Goal: Task Accomplishment & Management: Use online tool/utility

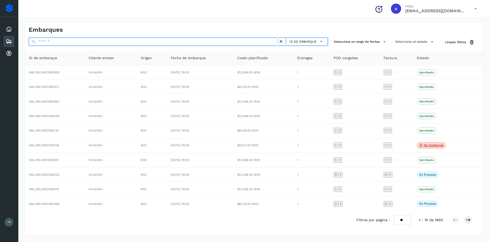
click at [117, 40] on input "text" at bounding box center [153, 42] width 249 height 8
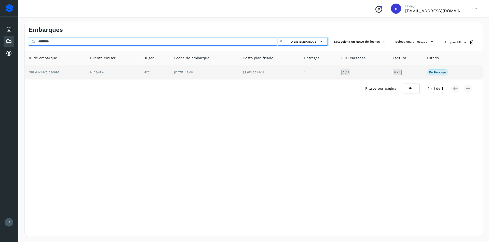
type input "********"
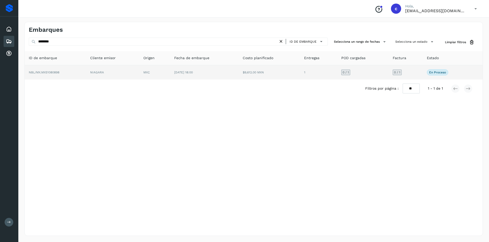
click at [108, 74] on td "NIAGARA" at bounding box center [112, 72] width 53 height 14
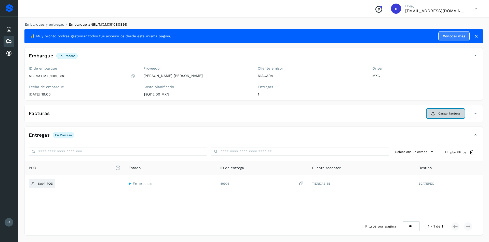
click at [435, 111] on button "Cargar factura" at bounding box center [444, 113] width 37 height 9
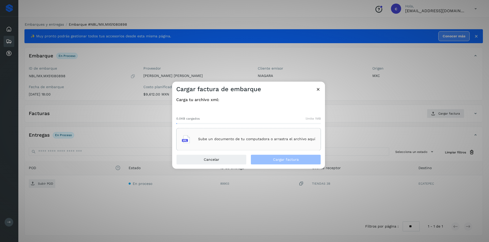
click at [262, 144] on div "Sube un documento de tu computadora o arrastra el archivo aquí" at bounding box center [248, 140] width 133 height 14
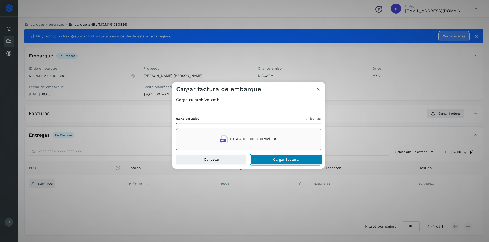
click at [275, 162] on span "Cargar factura" at bounding box center [286, 160] width 26 height 4
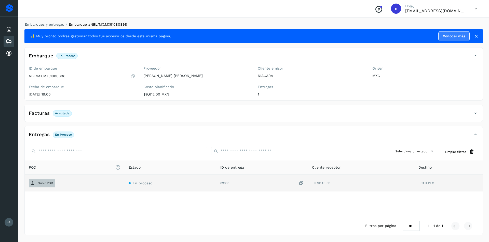
click at [47, 184] on p "Subir POD" at bounding box center [45, 184] width 15 height 4
click at [40, 186] on span "PDF" at bounding box center [37, 183] width 17 height 8
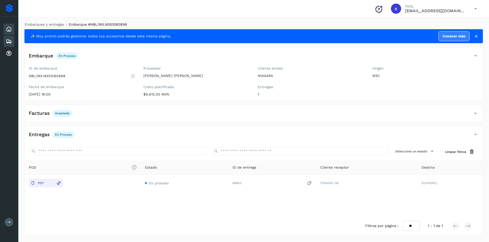
click at [10, 32] on icon at bounding box center [9, 29] width 6 height 6
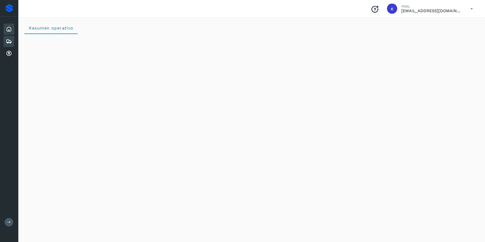
click at [9, 39] on icon at bounding box center [9, 41] width 6 height 6
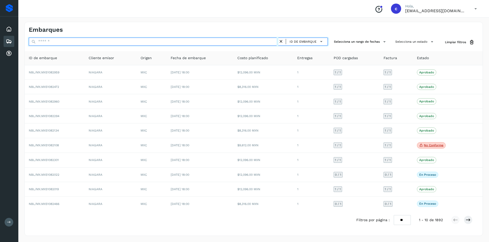
click at [130, 39] on input "text" at bounding box center [153, 42] width 249 height 8
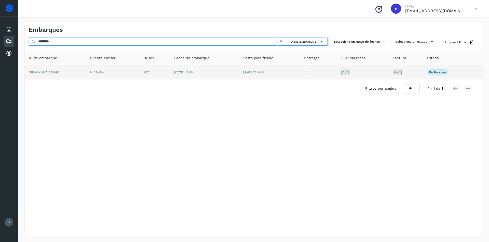
type input "********"
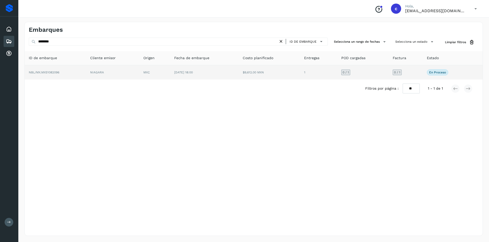
click at [108, 72] on td "NIAGARA" at bounding box center [112, 72] width 53 height 14
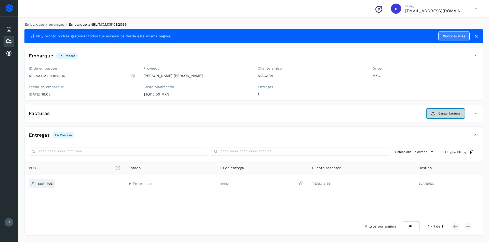
click at [450, 116] on span "Cargar factura" at bounding box center [449, 113] width 22 height 5
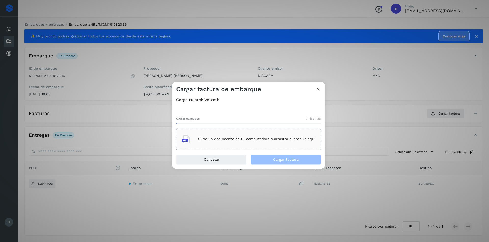
click at [251, 135] on div "Sube un documento de tu computadora o arrastra el archivo aquí" at bounding box center [248, 140] width 133 height 14
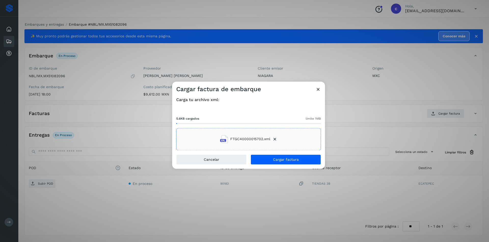
click at [304, 165] on div "Cancelar Cargar factura" at bounding box center [248, 162] width 153 height 14
click at [305, 162] on button "Cargar factura" at bounding box center [285, 160] width 70 height 10
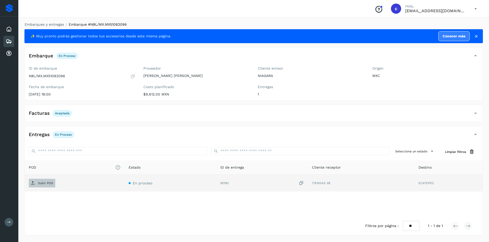
click at [46, 184] on p "Subir POD" at bounding box center [45, 184] width 15 height 4
click at [41, 179] on td "PDF" at bounding box center [83, 183] width 116 height 17
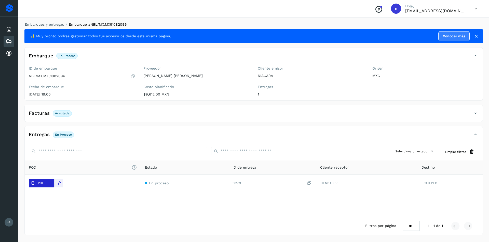
click at [42, 183] on p "PDF" at bounding box center [41, 184] width 6 height 4
click at [8, 40] on icon at bounding box center [9, 41] width 6 height 6
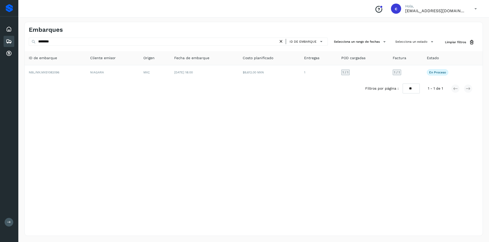
click at [282, 40] on icon at bounding box center [280, 41] width 5 height 5
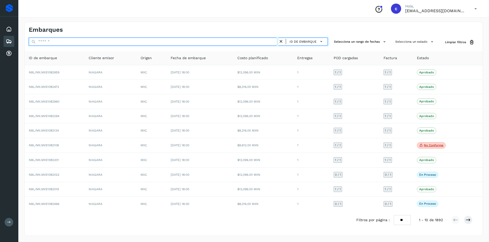
click at [272, 42] on input "text" at bounding box center [153, 42] width 249 height 8
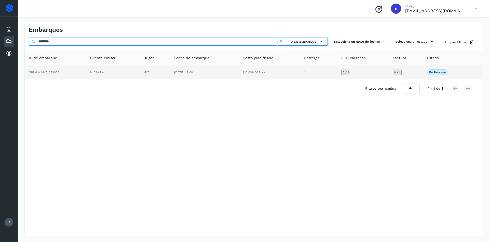
type input "********"
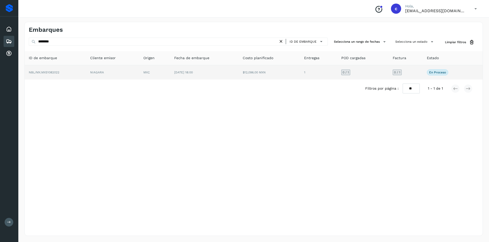
click at [247, 67] on td "$12,096.00 MXN" at bounding box center [268, 72] width 61 height 14
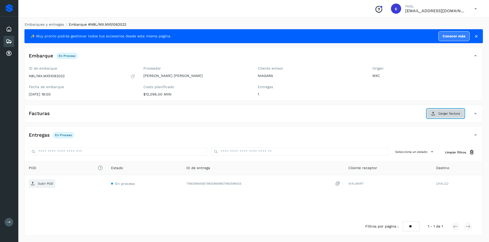
click at [445, 112] on span "Cargar factura" at bounding box center [449, 113] width 22 height 5
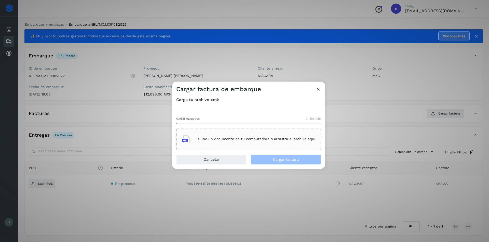
click at [246, 141] on p "Sube un documento de tu computadora o arrastra el archivo aquí" at bounding box center [256, 139] width 117 height 4
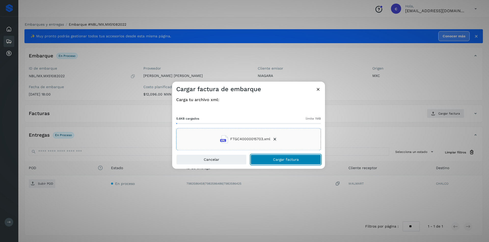
click at [275, 161] on span "Cargar factura" at bounding box center [286, 160] width 26 height 4
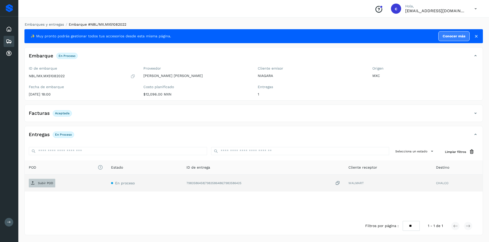
click at [50, 181] on span "Subir POD" at bounding box center [42, 183] width 26 height 8
click at [42, 182] on p "PDF" at bounding box center [41, 184] width 6 height 4
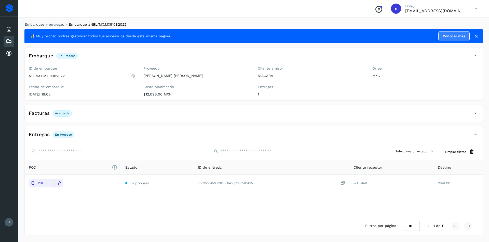
click at [10, 40] on icon at bounding box center [9, 41] width 6 height 6
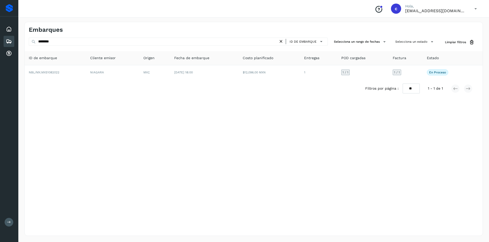
click at [283, 41] on icon at bounding box center [280, 41] width 5 height 5
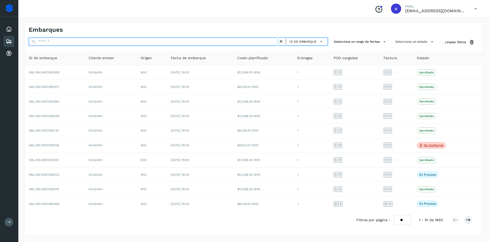
click at [213, 43] on input "text" at bounding box center [153, 42] width 249 height 8
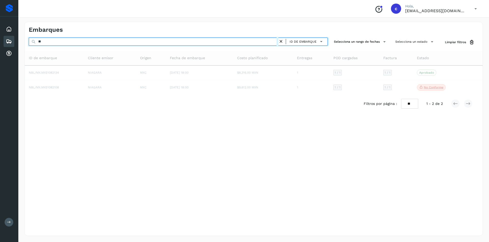
type input "*"
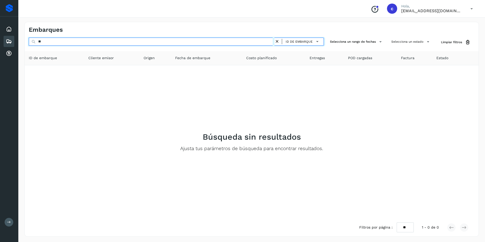
type input "*"
type input "********"
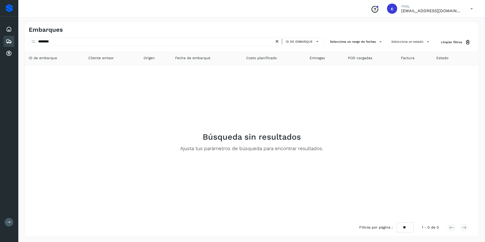
click at [277, 39] on icon at bounding box center [276, 41] width 5 height 5
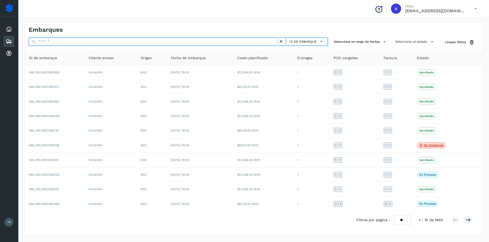
click at [213, 43] on input "text" at bounding box center [153, 42] width 249 height 8
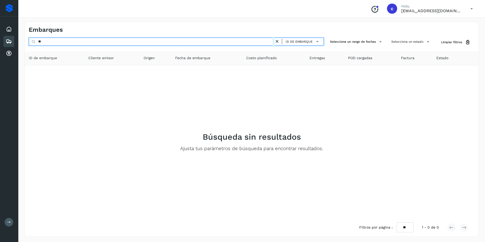
type input "*"
click at [221, 44] on input "********" at bounding box center [152, 42] width 246 height 8
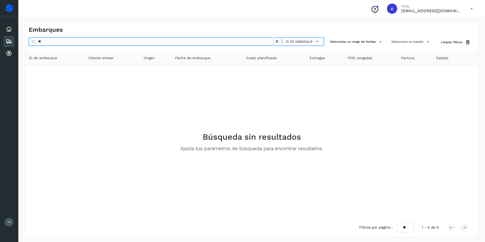
type input "*"
type input "********"
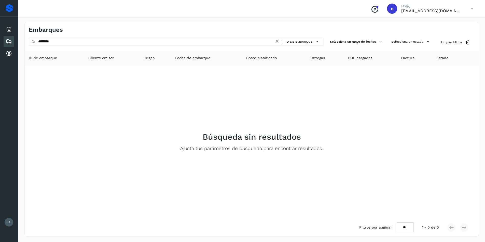
click at [280, 39] on icon at bounding box center [276, 41] width 5 height 5
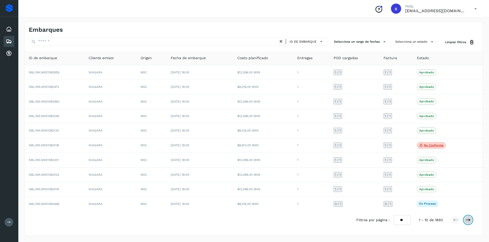
click at [466, 218] on icon at bounding box center [467, 220] width 5 height 5
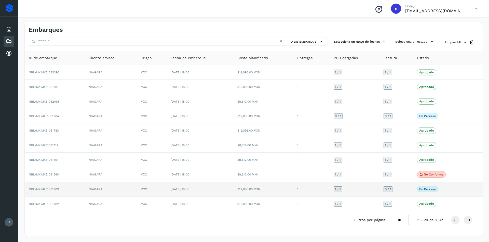
click at [189, 190] on span "[DATE] 18:00" at bounding box center [179, 190] width 19 height 4
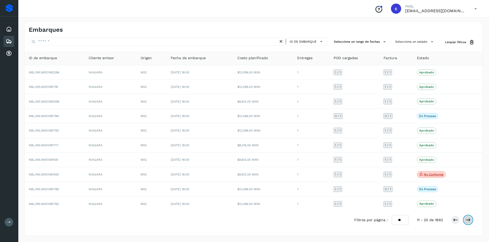
click at [470, 221] on icon at bounding box center [467, 220] width 5 height 5
click at [469, 221] on icon at bounding box center [467, 220] width 5 height 5
click at [467, 219] on icon at bounding box center [467, 220] width 5 height 5
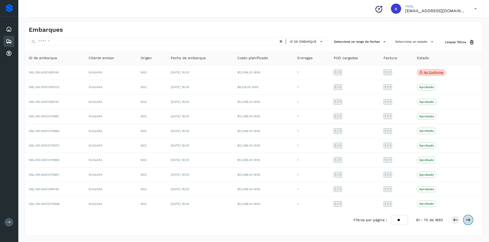
click at [467, 219] on icon at bounding box center [467, 220] width 5 height 5
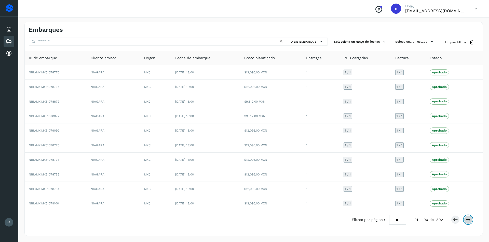
click at [467, 219] on icon at bounding box center [467, 220] width 5 height 5
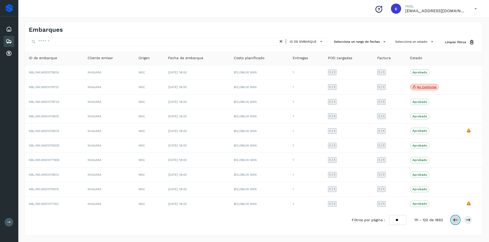
click at [451, 222] on button at bounding box center [455, 220] width 9 height 9
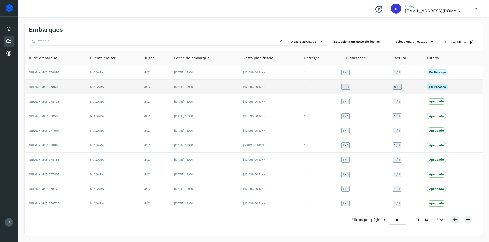
click at [180, 85] on td "[DATE] 18:00" at bounding box center [204, 87] width 69 height 15
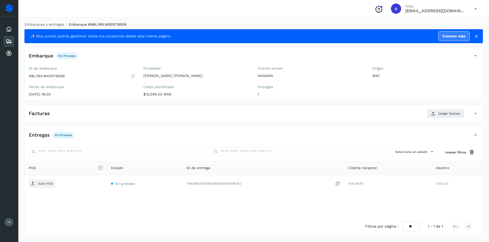
click at [11, 42] on icon at bounding box center [9, 41] width 6 height 6
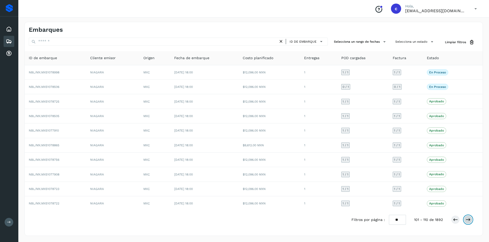
click at [469, 218] on icon at bounding box center [467, 220] width 5 height 5
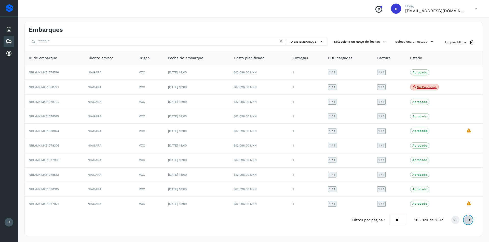
click at [469, 218] on icon at bounding box center [467, 220] width 5 height 5
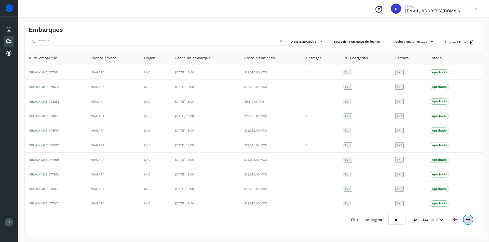
click at [469, 218] on icon at bounding box center [467, 220] width 5 height 5
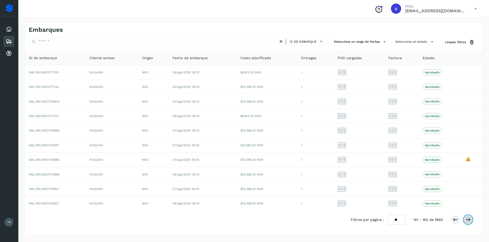
click at [469, 218] on icon at bounding box center [467, 220] width 5 height 5
click at [9, 28] on icon at bounding box center [9, 29] width 6 height 6
